Goal: Task Accomplishment & Management: Use online tool/utility

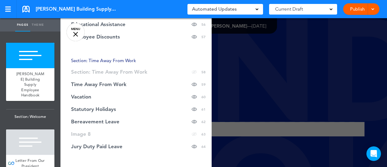
scroll to position [878, 0]
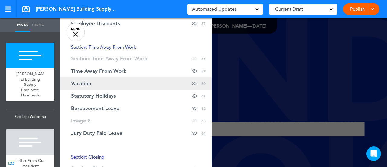
click at [110, 79] on link "Vacation Hide page in table of contents 60" at bounding box center [136, 83] width 151 height 12
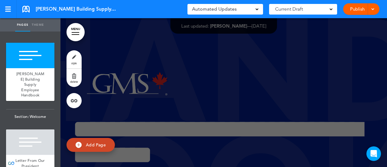
scroll to position [32805, 0]
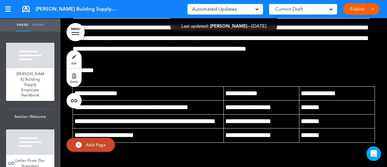
click at [77, 32] on div at bounding box center [76, 32] width 8 height 1
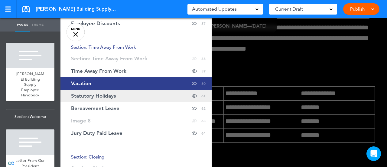
click at [97, 96] on span "Statutory Holidays" at bounding box center [93, 95] width 45 height 5
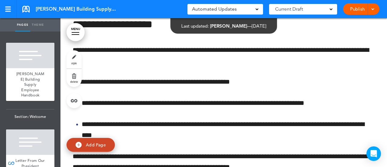
scroll to position [34359, 0]
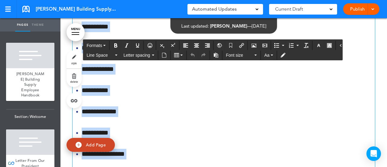
drag, startPoint x: 124, startPoint y: 84, endPoint x: 71, endPoint y: 81, distance: 53.1
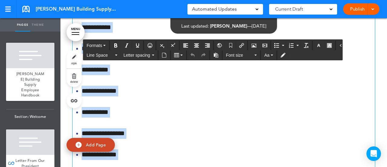
scroll to position [34078, 0]
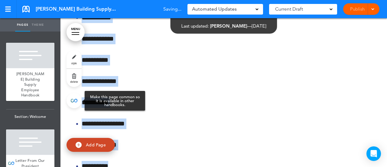
click at [74, 98] on link at bounding box center [74, 100] width 15 height 15
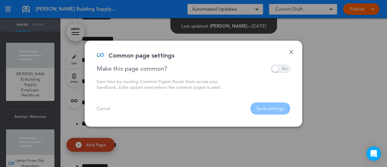
click at [275, 68] on span at bounding box center [280, 69] width 19 height 8
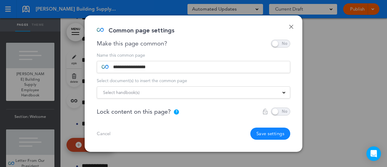
click at [282, 90] on div "Select handbook(s)" at bounding box center [193, 92] width 193 height 7
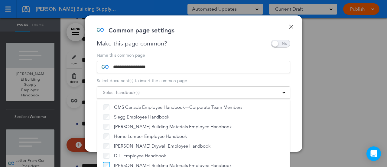
scroll to position [7, 0]
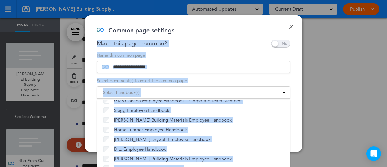
drag, startPoint x: 241, startPoint y: 34, endPoint x: 239, endPoint y: 0, distance: 33.6
click at [239, 0] on div "**********" at bounding box center [193, 83] width 387 height 167
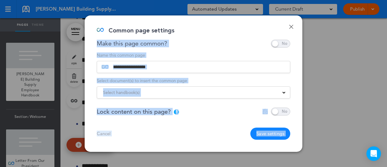
click at [383, 107] on div at bounding box center [193, 83] width 387 height 167
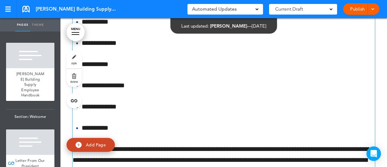
scroll to position [34139, 0]
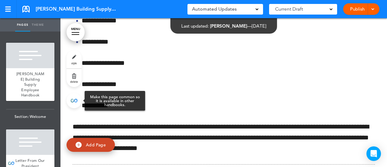
click at [78, 99] on link at bounding box center [74, 100] width 15 height 15
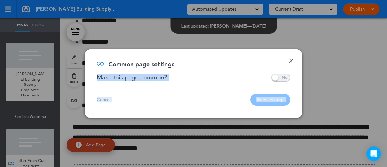
click at [276, 77] on span at bounding box center [280, 78] width 19 height 8
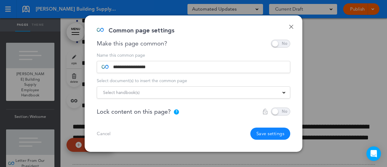
click at [282, 93] on div "Select handbook(s)" at bounding box center [193, 92] width 193 height 7
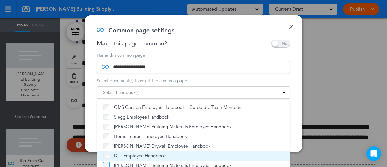
scroll to position [7, 0]
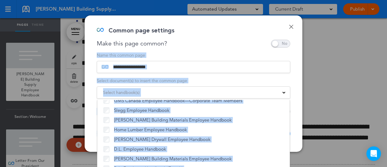
drag, startPoint x: 235, startPoint y: 42, endPoint x: 234, endPoint y: 11, distance: 31.2
click at [234, 11] on div "**********" at bounding box center [193, 83] width 387 height 167
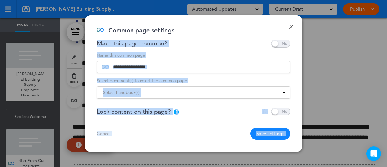
drag, startPoint x: 257, startPoint y: 38, endPoint x: 249, endPoint y: 5, distance: 34.1
click at [249, 5] on div "**********" at bounding box center [193, 83] width 387 height 167
click at [235, 110] on div "Lock content on this page? ? Locking the page will prevent any edits from being…" at bounding box center [194, 111] width 194 height 8
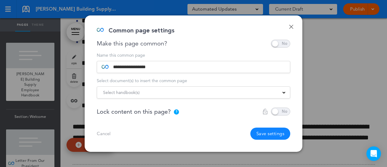
drag, startPoint x: 244, startPoint y: 27, endPoint x: 206, endPoint y: 24, distance: 38.0
click at [206, 24] on div "**********" at bounding box center [194, 83] width 218 height 136
click at [285, 92] on span at bounding box center [284, 91] width 3 height 3
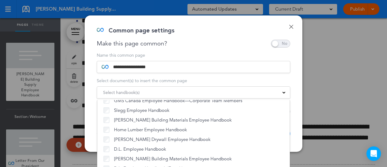
drag, startPoint x: 386, startPoint y: 149, endPoint x: 328, endPoint y: 137, distance: 58.6
click at [386, 163] on div at bounding box center [193, 83] width 387 height 167
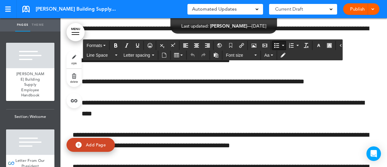
scroll to position [34367, 0]
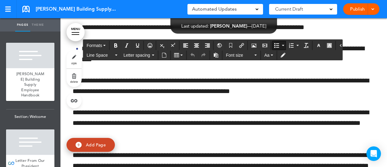
drag, startPoint x: 78, startPoint y: 115, endPoint x: 149, endPoint y: 83, distance: 77.9
copy ul "**********"
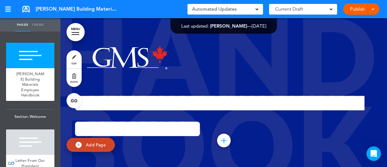
scroll to position [182, 0]
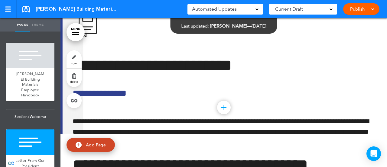
click at [80, 32] on link "MENU" at bounding box center [76, 32] width 18 height 18
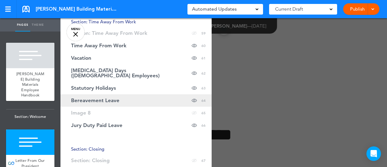
scroll to position [908, 0]
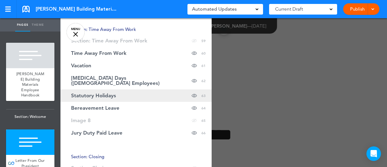
click at [96, 89] on link "Statutory Holidays Hide page in table of contents 63" at bounding box center [136, 95] width 151 height 12
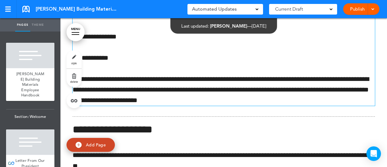
scroll to position [34757, 0]
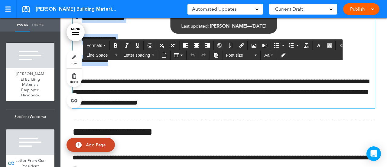
scroll to position [34663, 0]
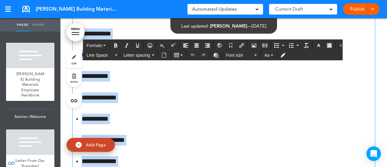
drag, startPoint x: 124, startPoint y: 115, endPoint x: 234, endPoint y: 20, distance: 145.0
copy div "**********"
click at [76, 29] on link "MENU" at bounding box center [76, 32] width 18 height 18
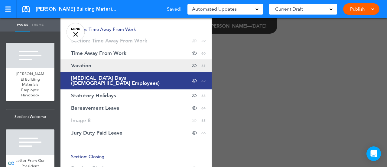
click at [100, 63] on link "Vacation Hide page in table of contents 61" at bounding box center [136, 65] width 151 height 12
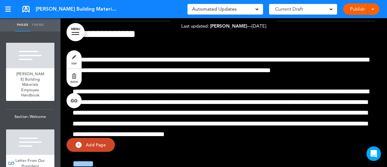
scroll to position [33236, 0]
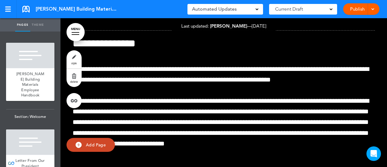
click at [376, 9] on div "Publish Publish Preview Draft" at bounding box center [362, 9] width 36 height 12
click at [373, 8] on span at bounding box center [373, 9] width 4 height 4
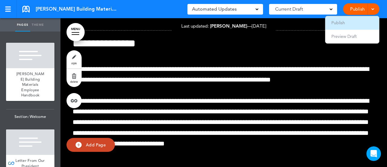
click at [357, 24] on li "Publish" at bounding box center [353, 23] width 54 height 14
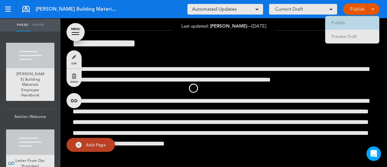
scroll to position [0, 0]
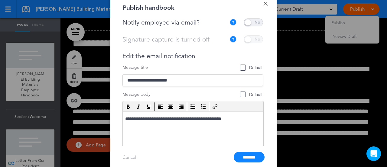
click at [257, 21] on span at bounding box center [253, 22] width 19 height 8
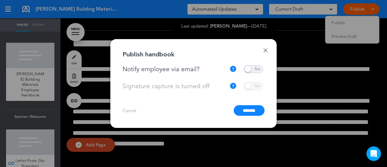
click at [247, 108] on input "*******" at bounding box center [249, 110] width 31 height 11
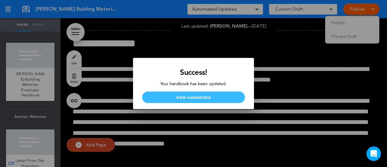
click at [215, 97] on link "View Handbook" at bounding box center [193, 97] width 103 height 12
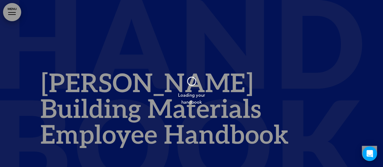
click at [16, 12] on div at bounding box center [191, 83] width 383 height 167
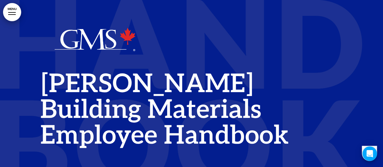
click at [12, 13] on link "MENU" at bounding box center [12, 12] width 18 height 18
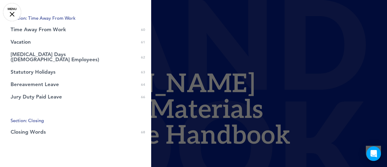
scroll to position [757, 0]
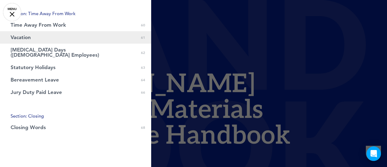
click at [52, 36] on link "Vacation 0 61" at bounding box center [75, 37] width 151 height 12
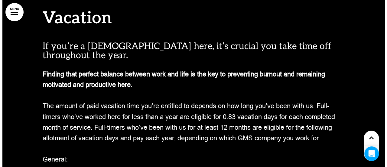
scroll to position [18753, 0]
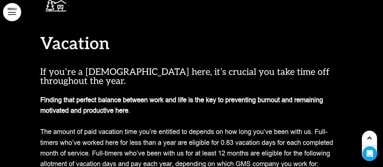
click at [11, 10] on link "MENU" at bounding box center [12, 12] width 18 height 18
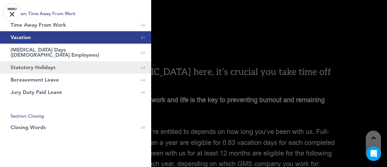
click at [52, 65] on span "Statutory Holidays" at bounding box center [33, 67] width 45 height 5
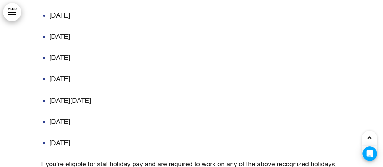
scroll to position [19541, 0]
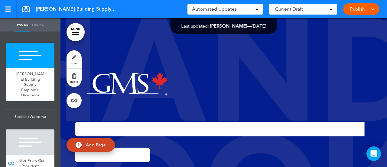
click at [375, 8] on div at bounding box center [372, 9] width 6 height 12
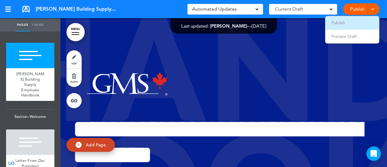
click at [363, 20] on li "Publish" at bounding box center [353, 23] width 54 height 14
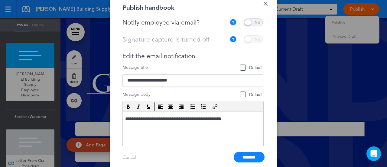
click at [259, 20] on span at bounding box center [253, 22] width 19 height 8
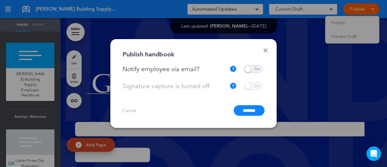
click at [246, 109] on input "*******" at bounding box center [249, 110] width 31 height 11
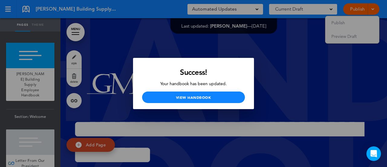
click at [275, 61] on div at bounding box center [193, 83] width 387 height 167
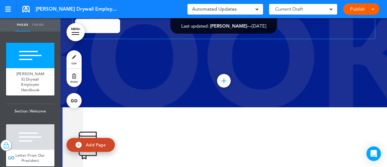
scroll to position [151, 0]
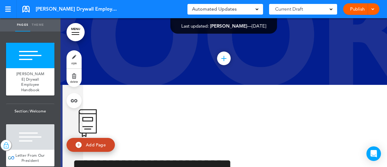
click at [373, 10] on span at bounding box center [373, 9] width 4 height 4
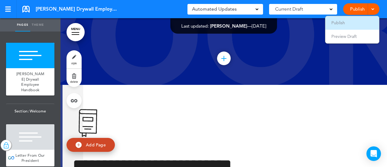
click at [360, 19] on li "Publish" at bounding box center [353, 23] width 54 height 14
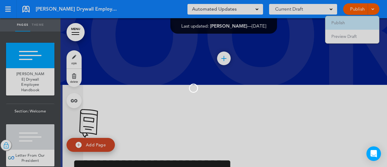
scroll to position [0, 0]
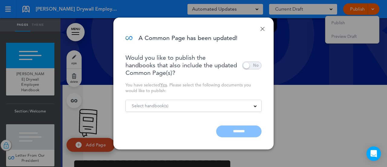
click at [258, 65] on span at bounding box center [251, 65] width 19 height 8
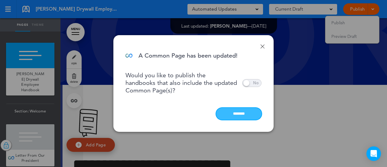
click at [240, 114] on input "********" at bounding box center [238, 114] width 45 height 12
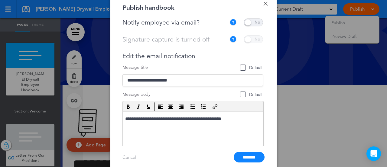
click at [260, 21] on span at bounding box center [253, 22] width 19 height 8
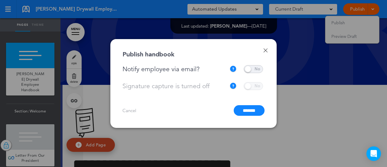
click at [251, 112] on input "*******" at bounding box center [249, 110] width 31 height 11
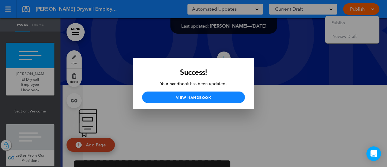
click at [275, 93] on div at bounding box center [193, 83] width 387 height 167
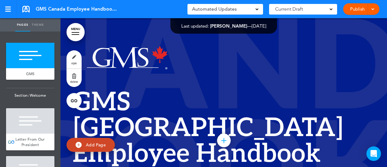
click at [77, 31] on link "MENU" at bounding box center [76, 32] width 18 height 18
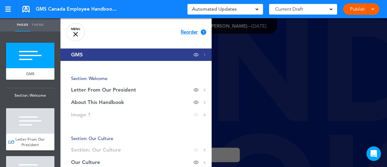
click at [79, 31] on link "MENU" at bounding box center [76, 32] width 18 height 18
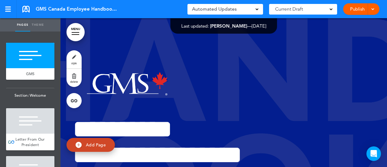
click at [372, 11] on div at bounding box center [372, 9] width 6 height 12
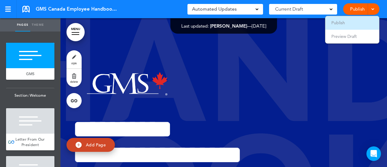
click at [363, 21] on li "Publish" at bounding box center [353, 23] width 54 height 14
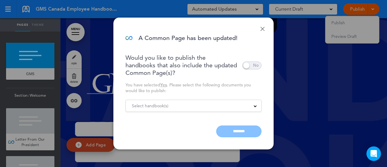
click at [258, 62] on span at bounding box center [251, 65] width 19 height 8
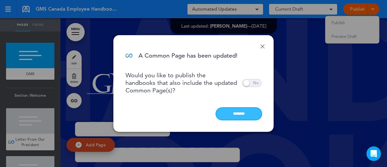
click at [242, 114] on input "********" at bounding box center [238, 114] width 45 height 12
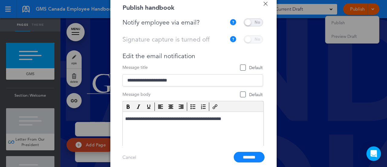
click at [257, 19] on span at bounding box center [253, 22] width 19 height 8
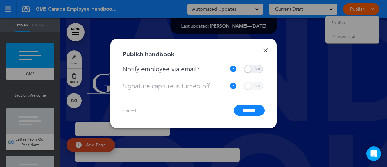
click at [239, 109] on input "*******" at bounding box center [249, 110] width 31 height 11
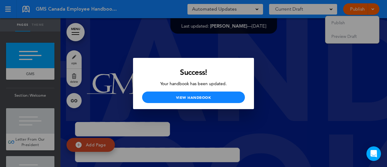
click at [239, 48] on div at bounding box center [193, 83] width 387 height 167
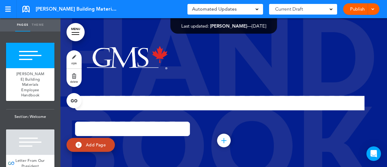
click at [373, 9] on span at bounding box center [373, 9] width 4 height 4
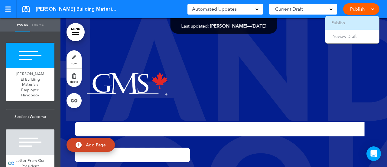
click at [350, 20] on li "Publish" at bounding box center [353, 23] width 54 height 14
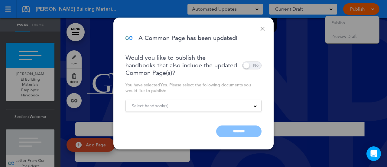
click at [258, 65] on span at bounding box center [251, 65] width 19 height 8
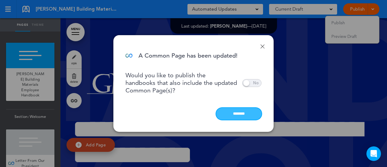
drag, startPoint x: 241, startPoint y: 112, endPoint x: 120, endPoint y: 2, distance: 163.7
click at [241, 112] on input "********" at bounding box center [238, 114] width 45 height 12
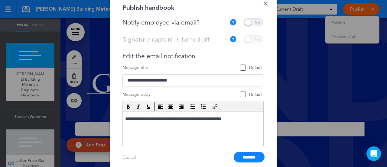
click at [257, 25] on span at bounding box center [253, 22] width 19 height 8
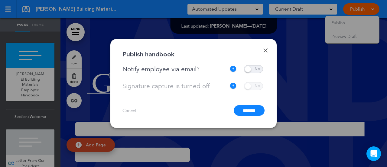
click at [245, 109] on input "*******" at bounding box center [249, 110] width 31 height 11
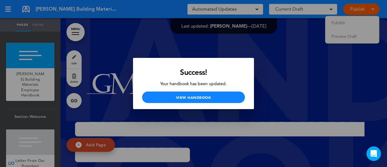
click at [314, 81] on div at bounding box center [193, 83] width 387 height 167
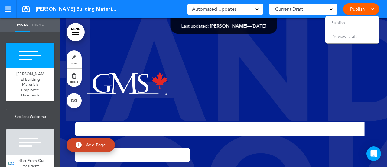
click at [237, 59] on div "**********" at bounding box center [224, 127] width 303 height 166
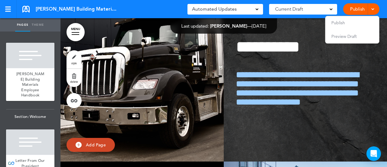
scroll to position [1967, 0]
